Goal: Navigation & Orientation: Find specific page/section

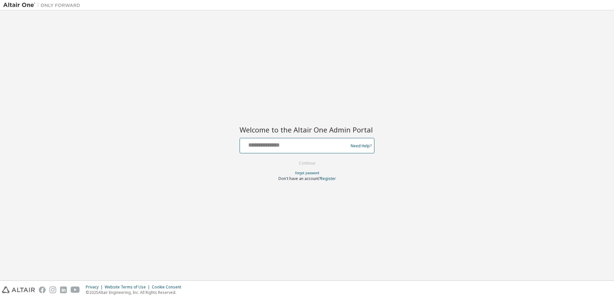
click at [280, 147] on input "text" at bounding box center [294, 144] width 105 height 9
type input "**********"
click at [306, 164] on button "Continue" at bounding box center [307, 164] width 30 height 10
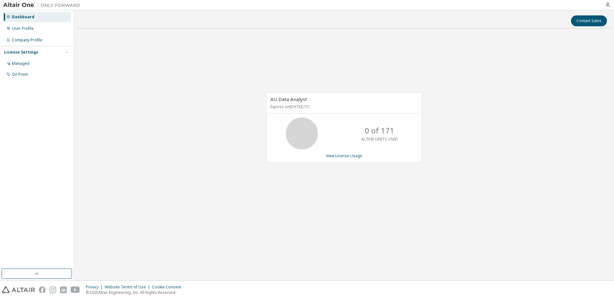
click at [20, 51] on div "License Settings" at bounding box center [21, 52] width 34 height 5
click at [19, 53] on div "License Settings" at bounding box center [21, 52] width 34 height 5
click at [20, 75] on div "On Prem" at bounding box center [20, 74] width 16 height 5
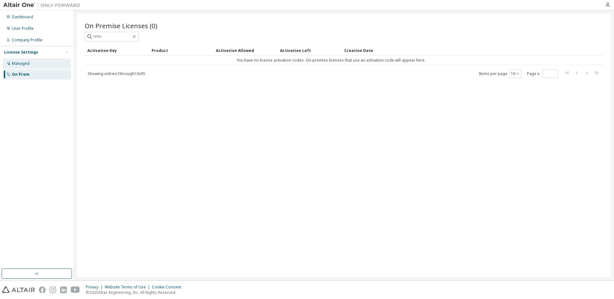
click at [19, 63] on div "Managed" at bounding box center [21, 63] width 18 height 5
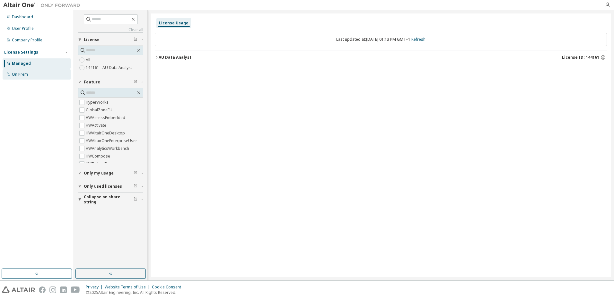
click at [20, 74] on div "On Prem" at bounding box center [20, 74] width 16 height 5
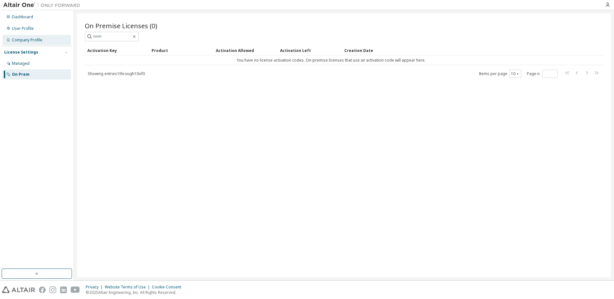
click at [29, 41] on div "Company Profile" at bounding box center [27, 40] width 30 height 5
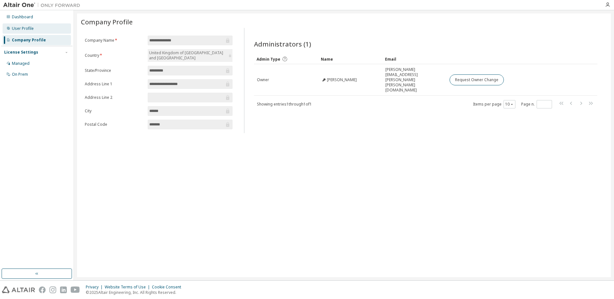
click at [23, 29] on div "User Profile" at bounding box center [23, 28] width 22 height 5
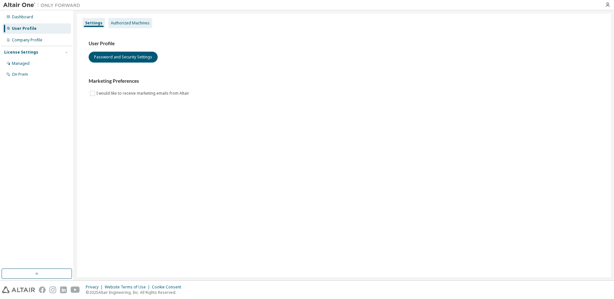
click at [124, 25] on div "Authorized Machines" at bounding box center [130, 23] width 39 height 5
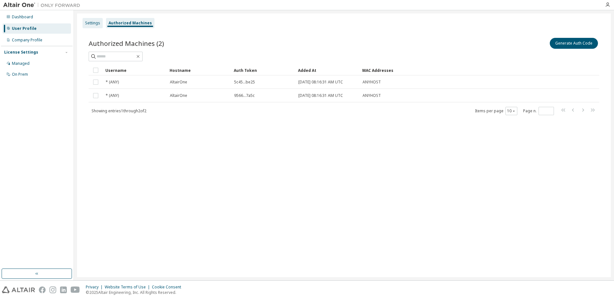
click at [99, 21] on div "Settings" at bounding box center [92, 23] width 15 height 5
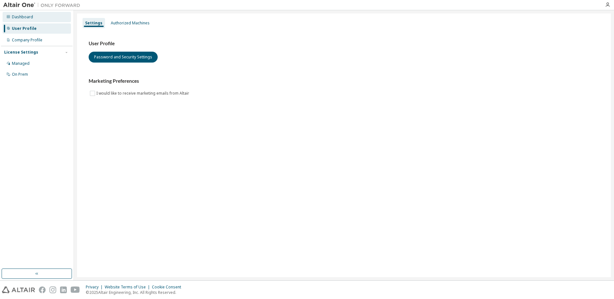
click at [16, 19] on div "Dashboard" at bounding box center [22, 16] width 21 height 5
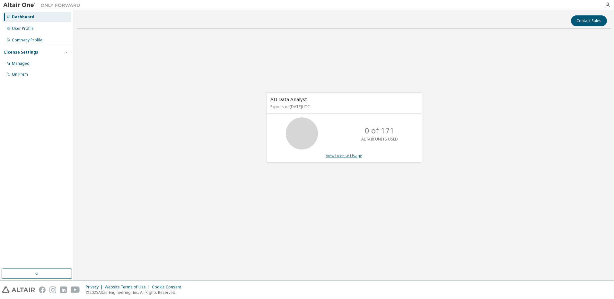
click at [343, 155] on link "View License Usage" at bounding box center [344, 155] width 36 height 5
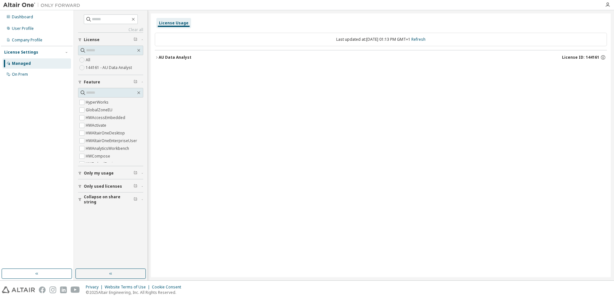
click at [157, 59] on button "AU Data Analyst License ID: 144161" at bounding box center [381, 57] width 452 height 14
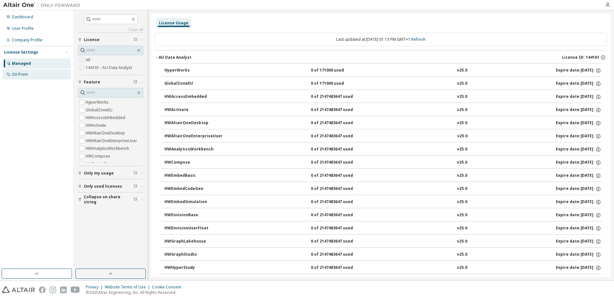
click at [24, 74] on div "On Prem" at bounding box center [20, 74] width 16 height 5
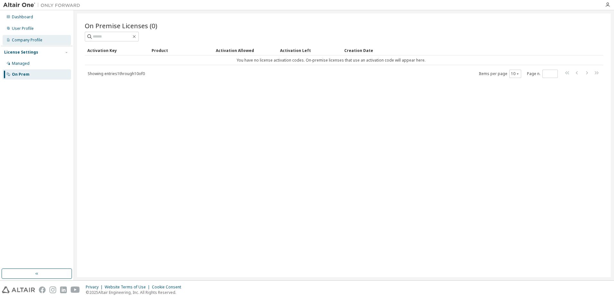
click at [22, 40] on div "Company Profile" at bounding box center [27, 40] width 30 height 5
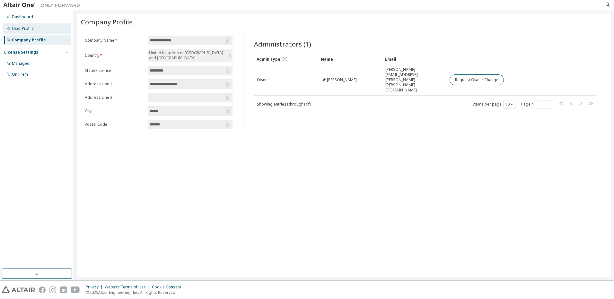
click at [22, 28] on div "User Profile" at bounding box center [23, 28] width 22 height 5
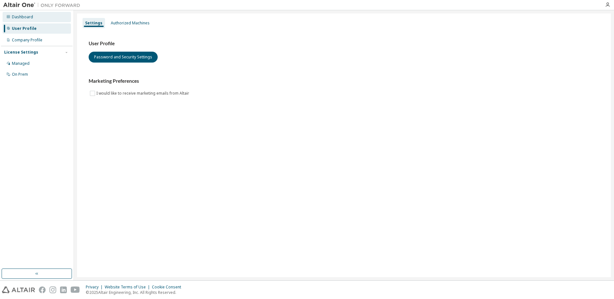
click at [18, 18] on div "Dashboard" at bounding box center [22, 16] width 21 height 5
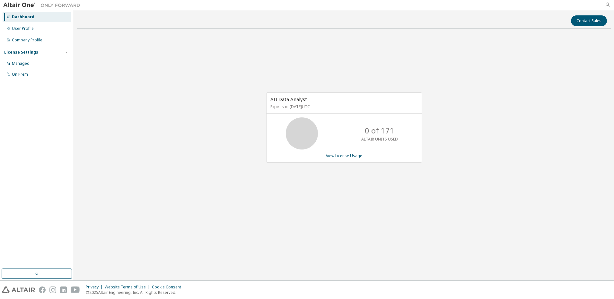
click at [608, 5] on icon "button" at bounding box center [607, 4] width 5 height 5
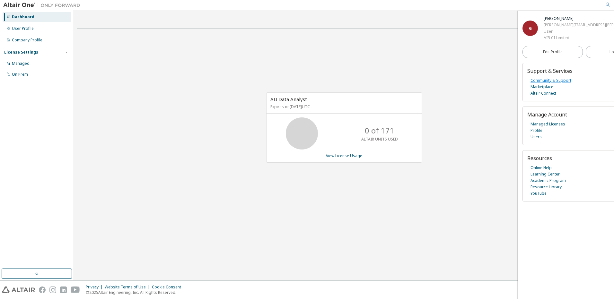
click at [555, 79] on link "Community & Support" at bounding box center [550, 80] width 41 height 6
